Goal: Check status: Check status

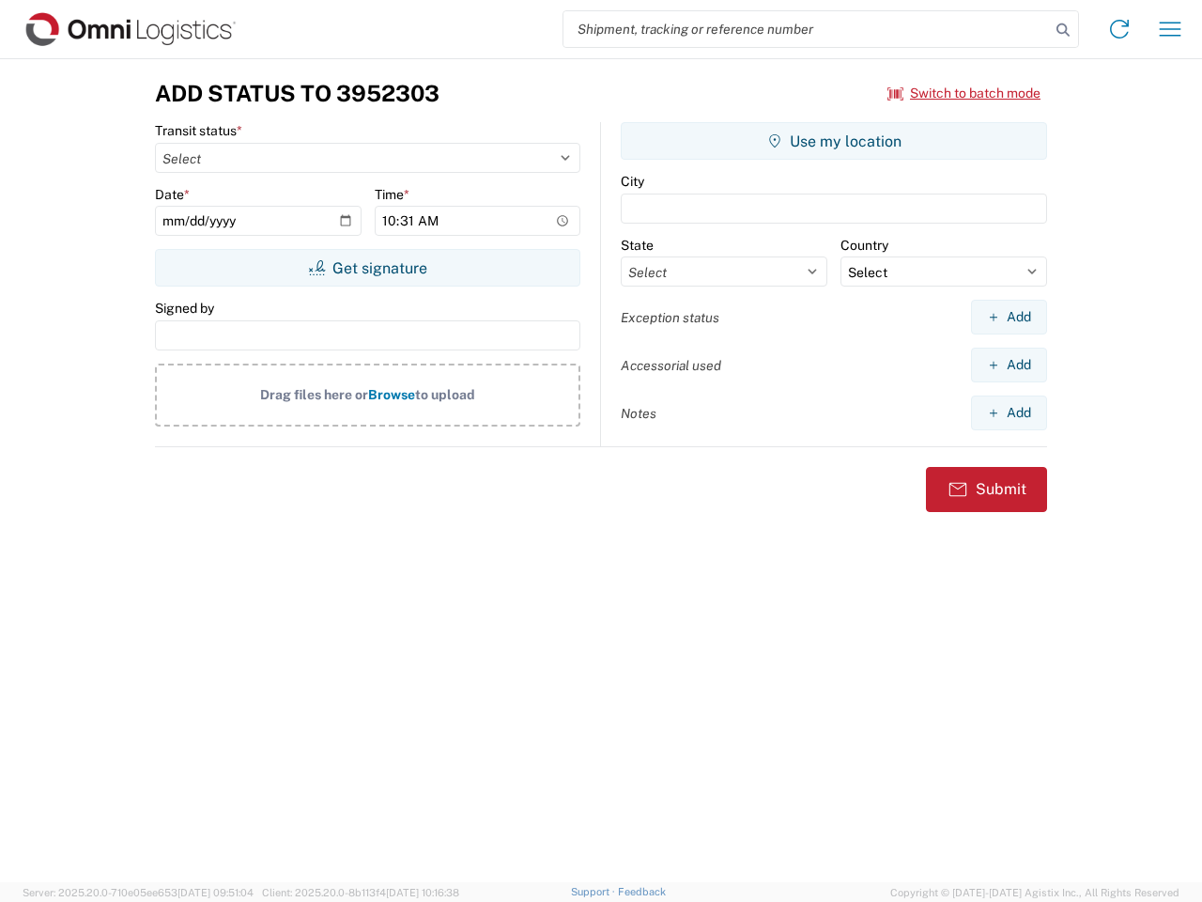
click at [807, 29] on input "search" at bounding box center [806, 29] width 486 height 36
click at [1063, 30] on icon at bounding box center [1063, 30] width 26 height 26
click at [1119, 29] on icon at bounding box center [1119, 29] width 30 height 30
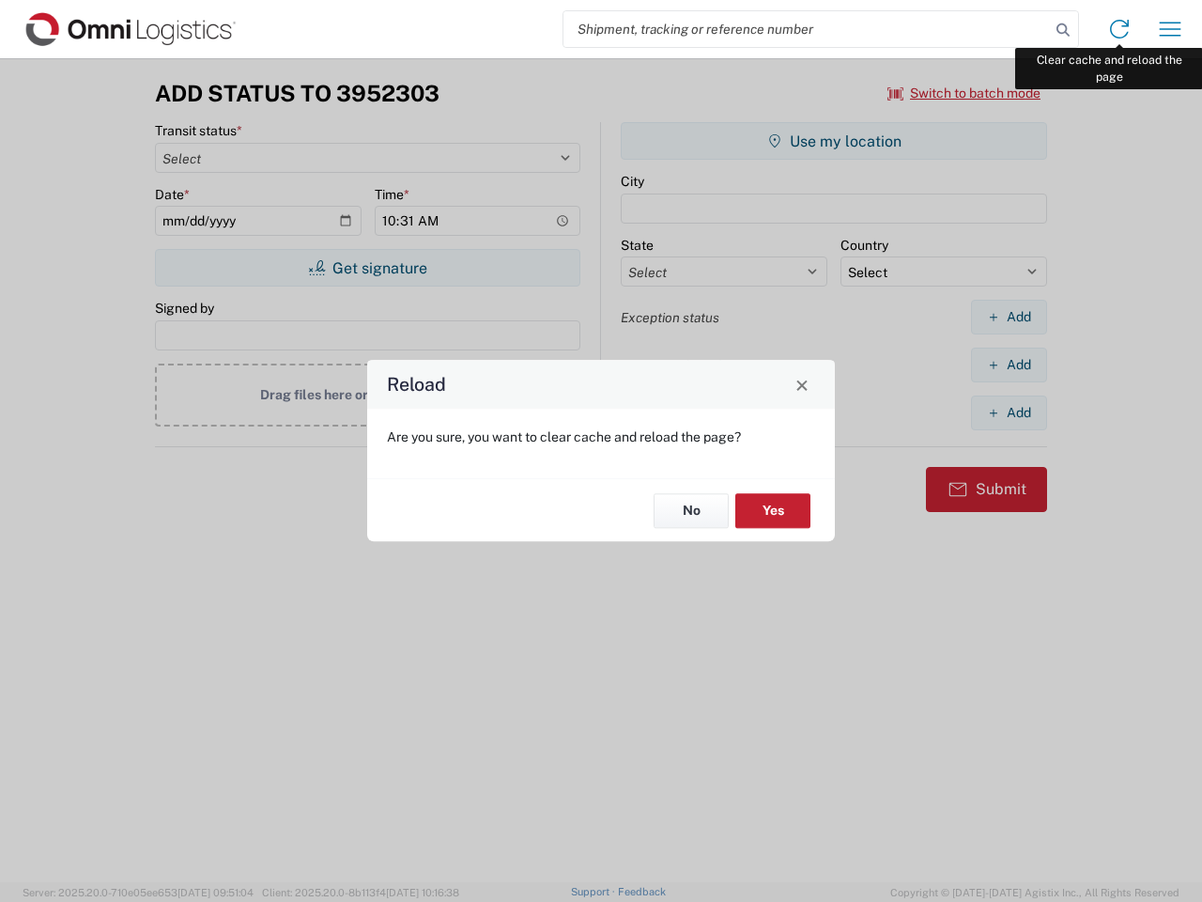
click at [1170, 29] on div "Reload Are you sure, you want to clear cache and reload the page? No Yes" at bounding box center [601, 451] width 1202 height 902
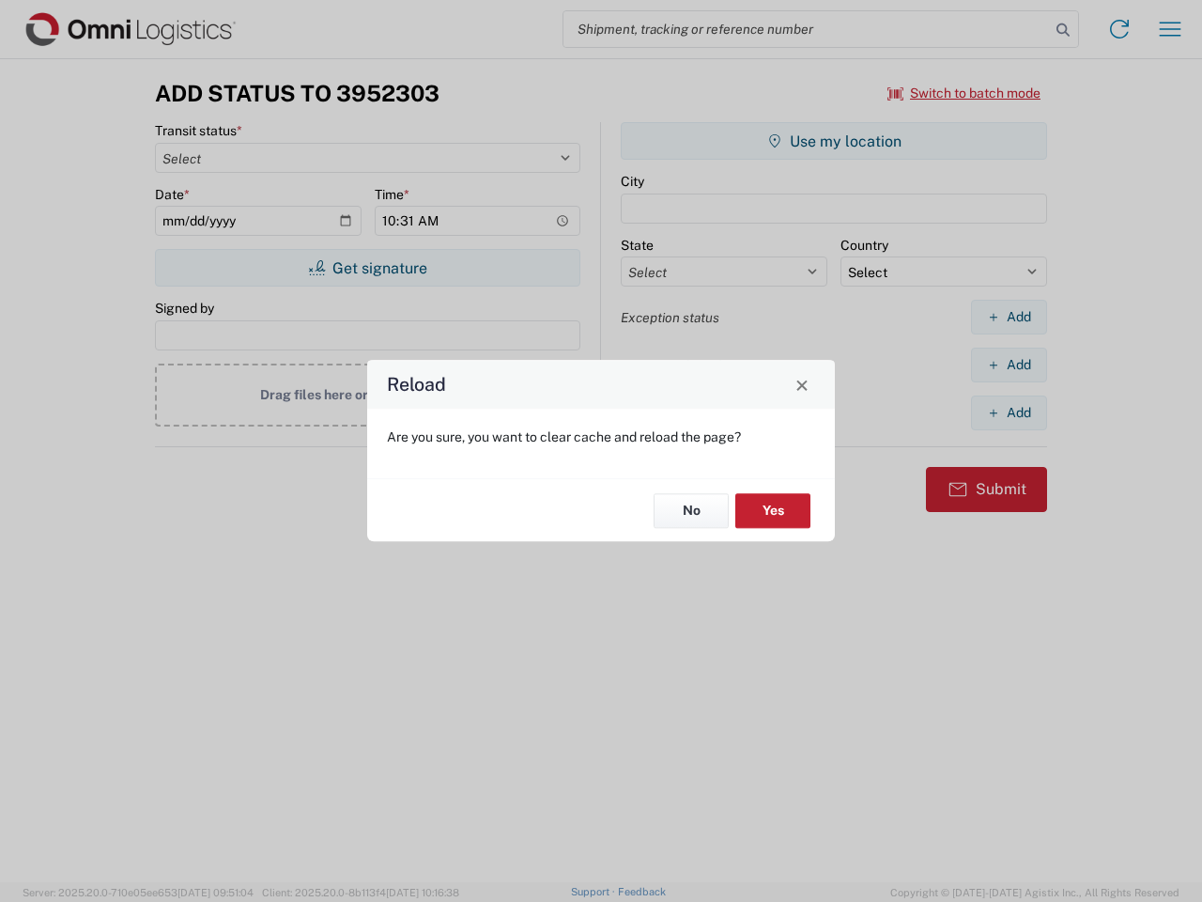
click at [964, 93] on div "Reload Are you sure, you want to clear cache and reload the page? No Yes" at bounding box center [601, 451] width 1202 height 902
click at [367, 268] on div "Reload Are you sure, you want to clear cache and reload the page? No Yes" at bounding box center [601, 451] width 1202 height 902
click at [834, 141] on div "Reload Are you sure, you want to clear cache and reload the page? No Yes" at bounding box center [601, 451] width 1202 height 902
click at [1009, 316] on div "Reload Are you sure, you want to clear cache and reload the page? No Yes" at bounding box center [601, 451] width 1202 height 902
click at [1009, 364] on div "Reload Are you sure, you want to clear cache and reload the page? No Yes" at bounding box center [601, 451] width 1202 height 902
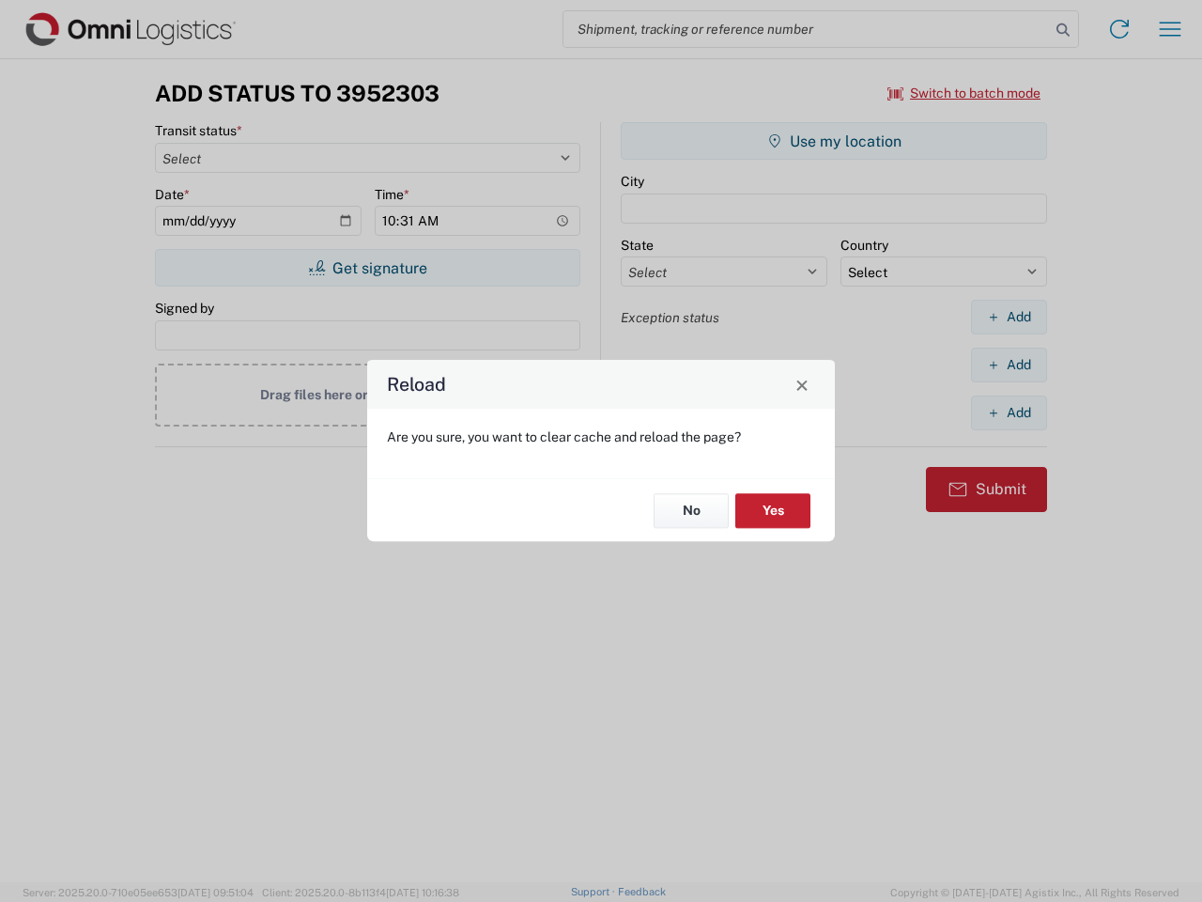
click at [1009, 412] on div "Reload Are you sure, you want to clear cache and reload the page? No Yes" at bounding box center [601, 451] width 1202 height 902
